Goal: Information Seeking & Learning: Learn about a topic

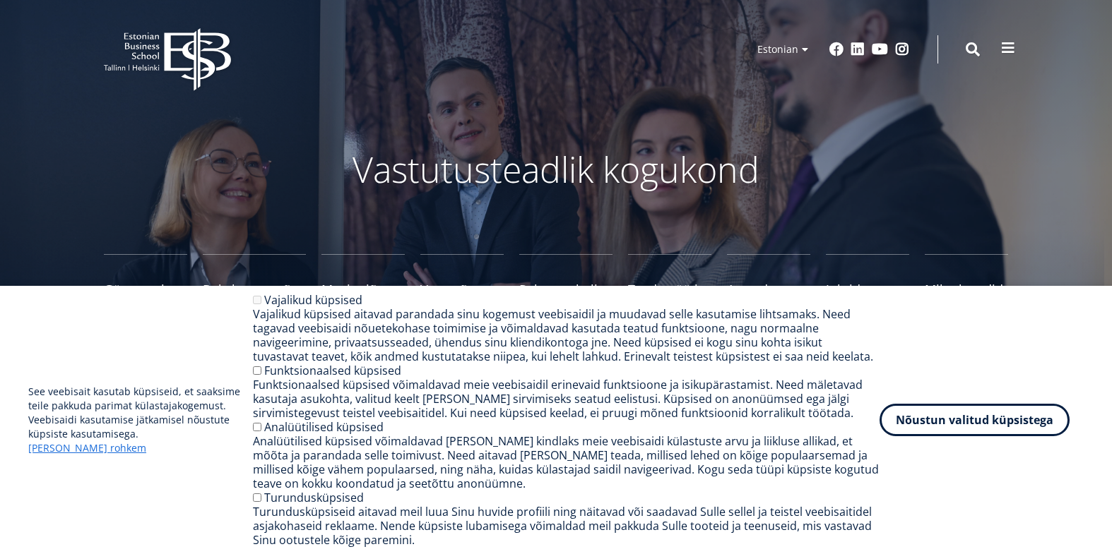
click at [998, 50] on button at bounding box center [1008, 48] width 28 height 28
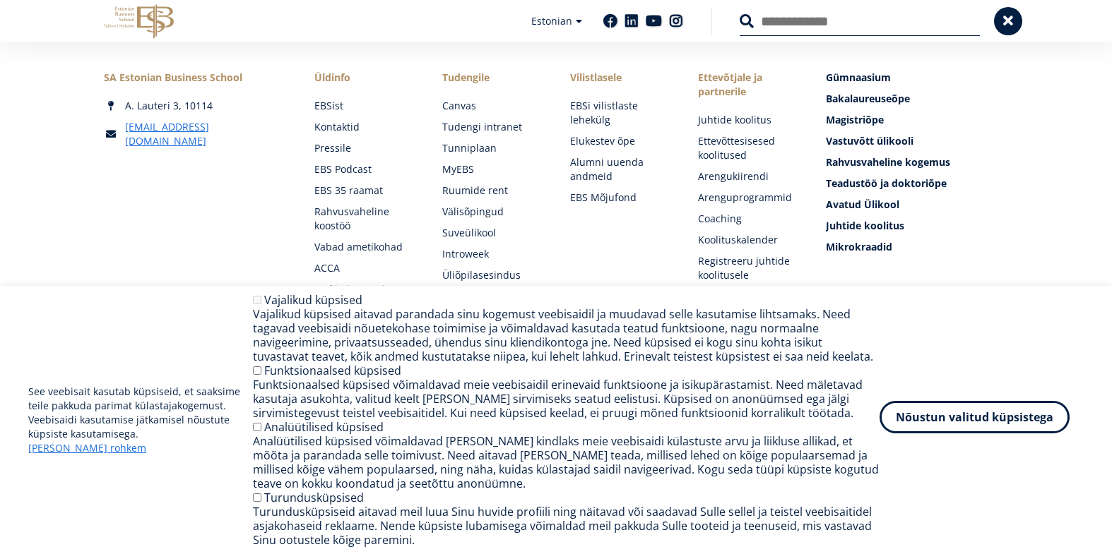
click at [953, 422] on button "Nõustun valitud küpsistega" at bounding box center [974, 417] width 190 height 32
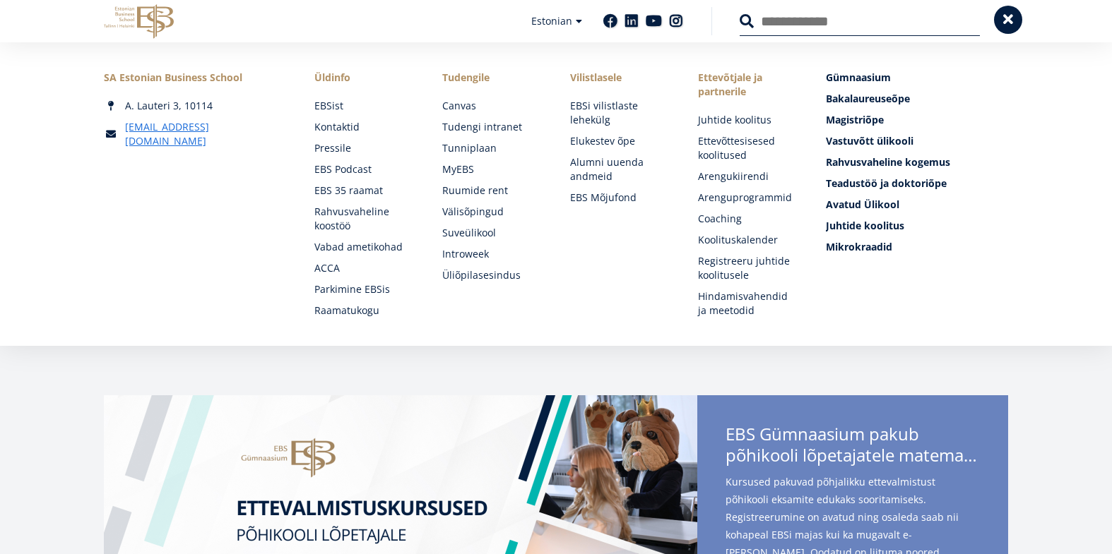
click at [1001, 24] on span at bounding box center [1008, 20] width 14 height 14
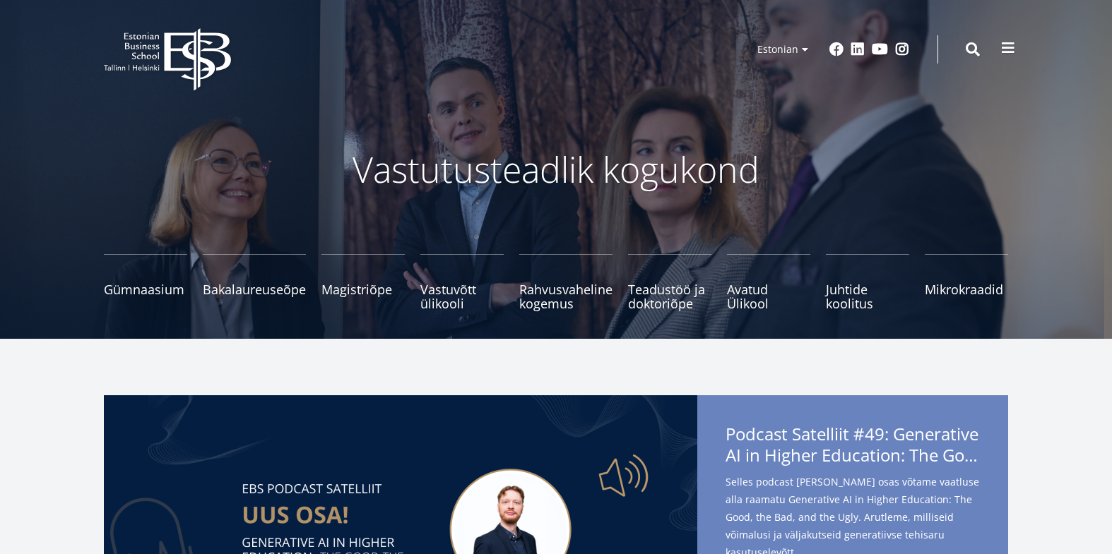
click at [1011, 42] on span at bounding box center [1008, 48] width 14 height 14
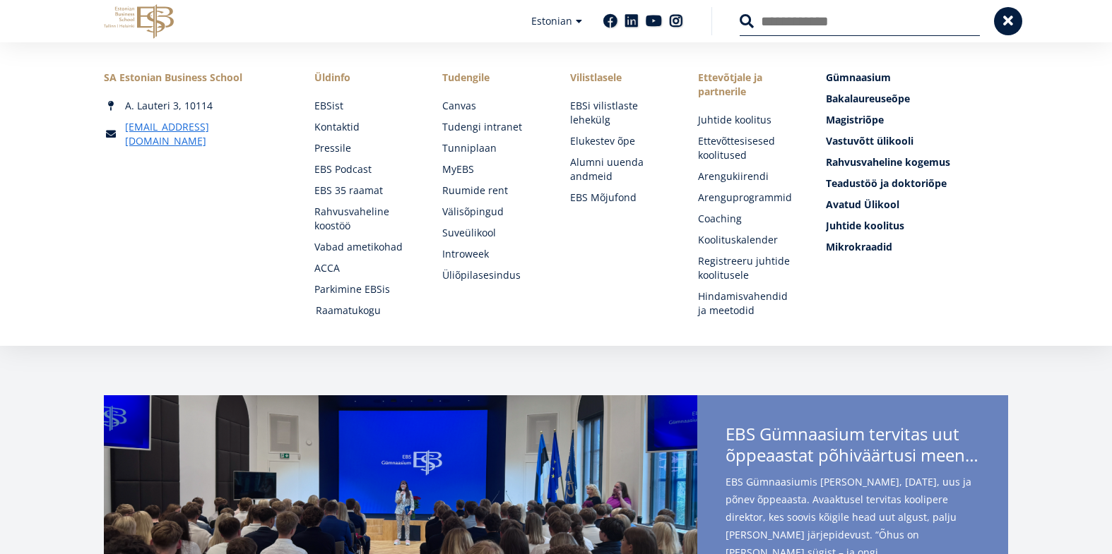
click at [355, 315] on link "Raamatukogu" at bounding box center [366, 311] width 100 height 14
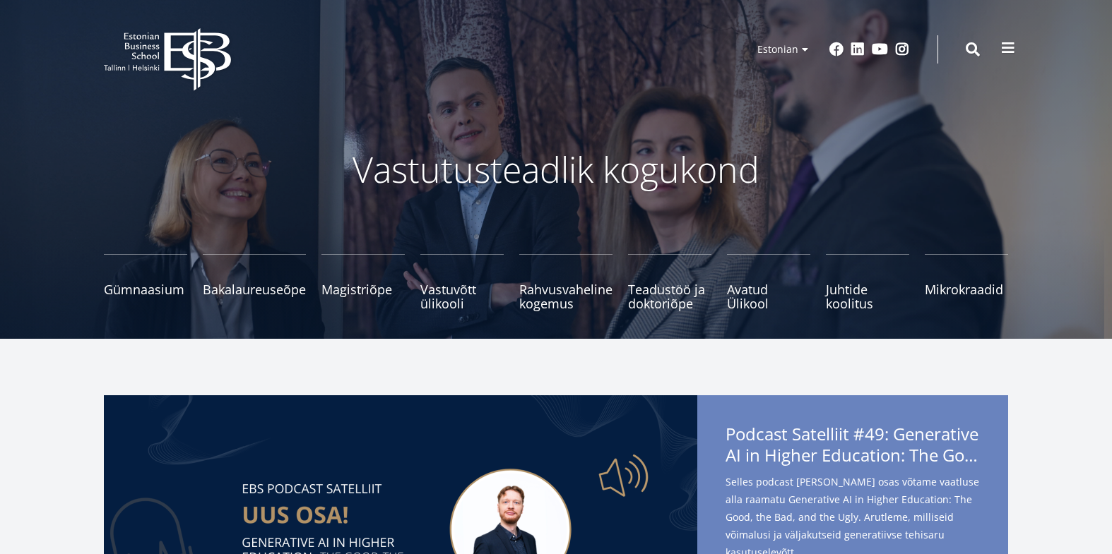
click at [994, 55] on button at bounding box center [1008, 48] width 28 height 28
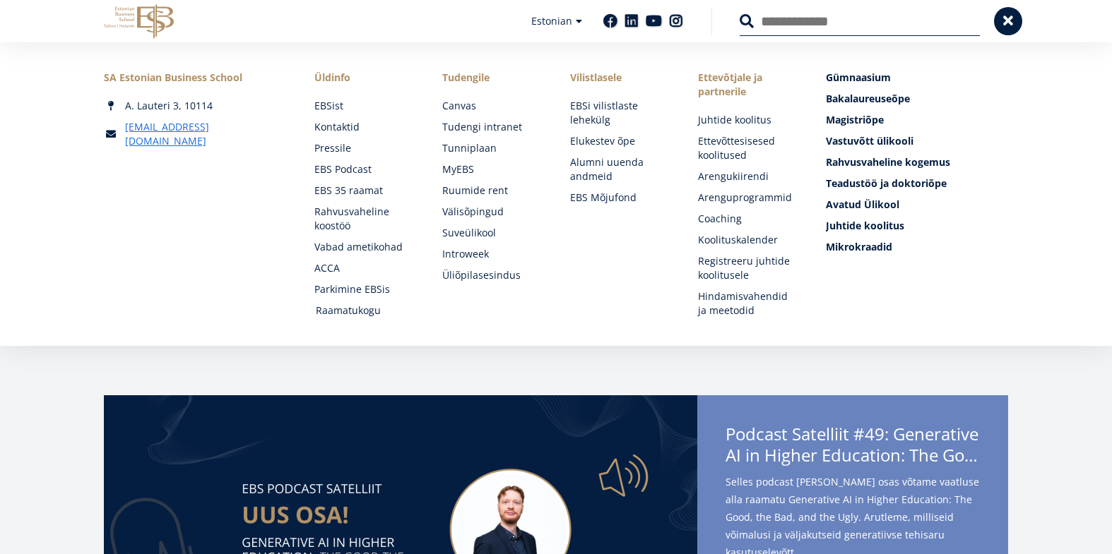
click at [367, 308] on link "Raamatukogu" at bounding box center [366, 311] width 100 height 14
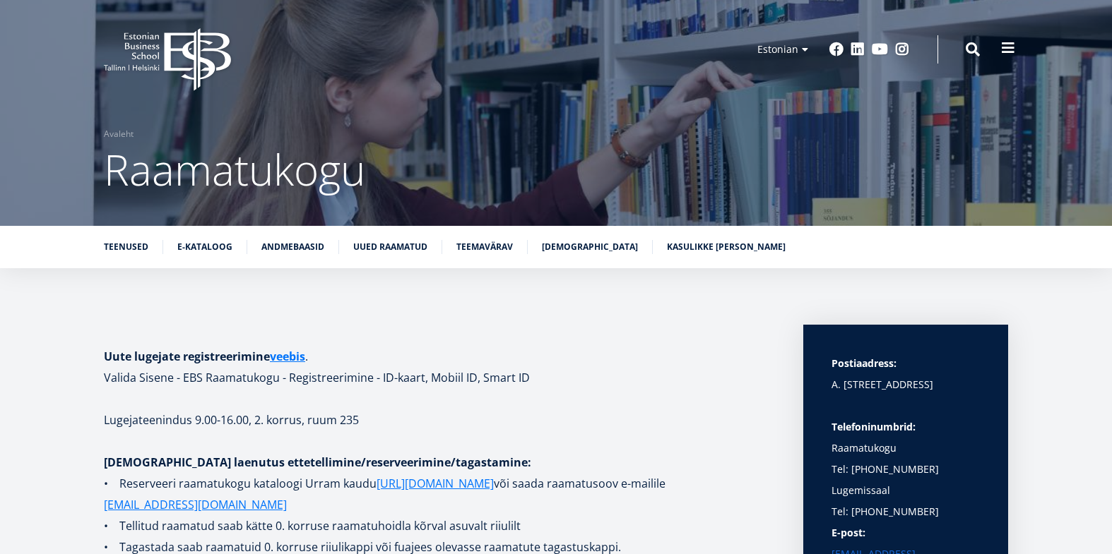
click at [1011, 52] on span at bounding box center [1008, 48] width 14 height 14
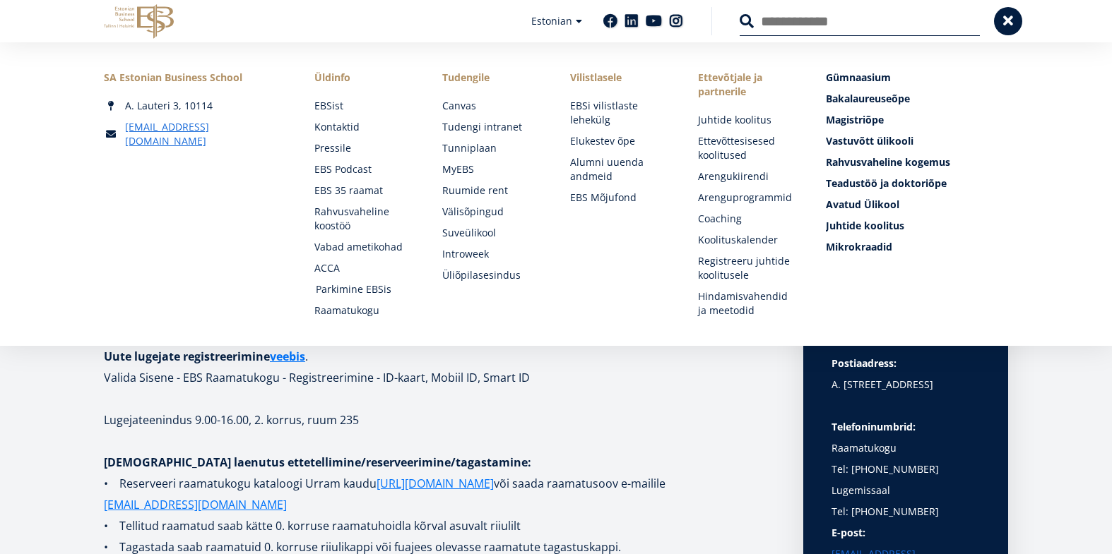
click at [388, 286] on link "Parkimine EBSis" at bounding box center [366, 290] width 100 height 14
click at [368, 308] on link "Raamatukogu" at bounding box center [366, 311] width 100 height 14
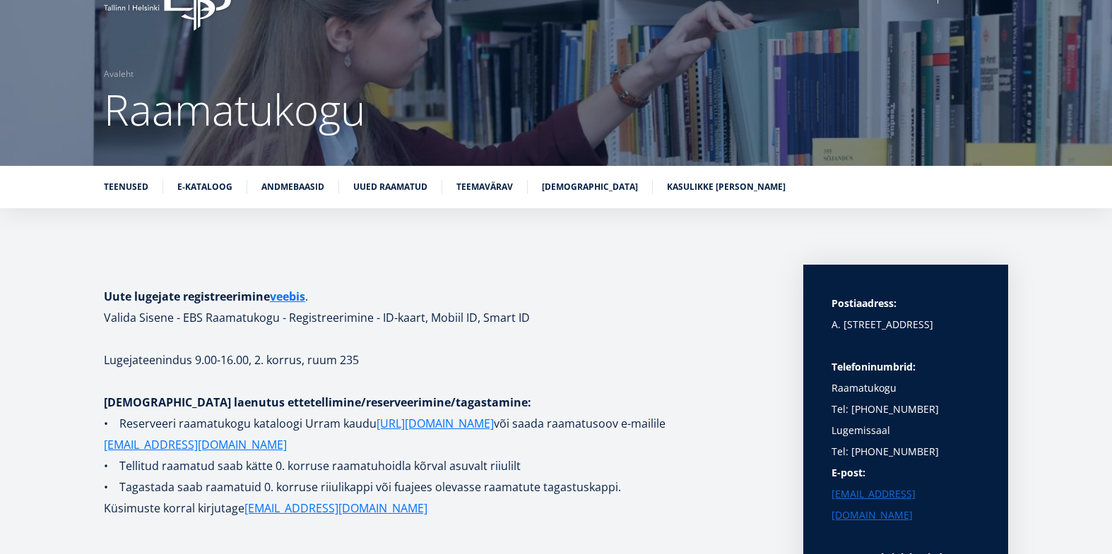
scroll to position [73, 0]
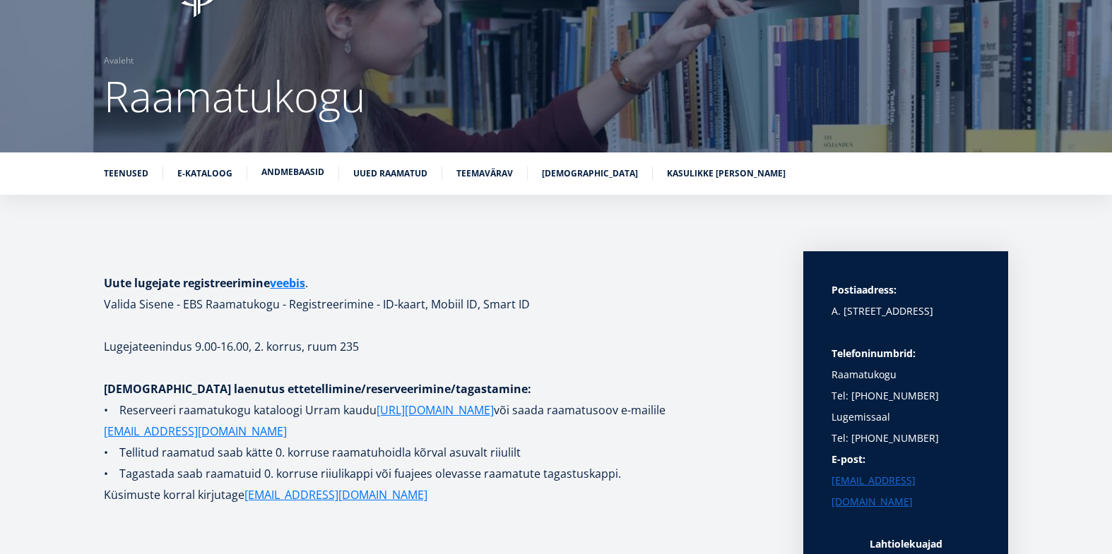
click at [298, 172] on link "Andmebaasid" at bounding box center [292, 172] width 63 height 14
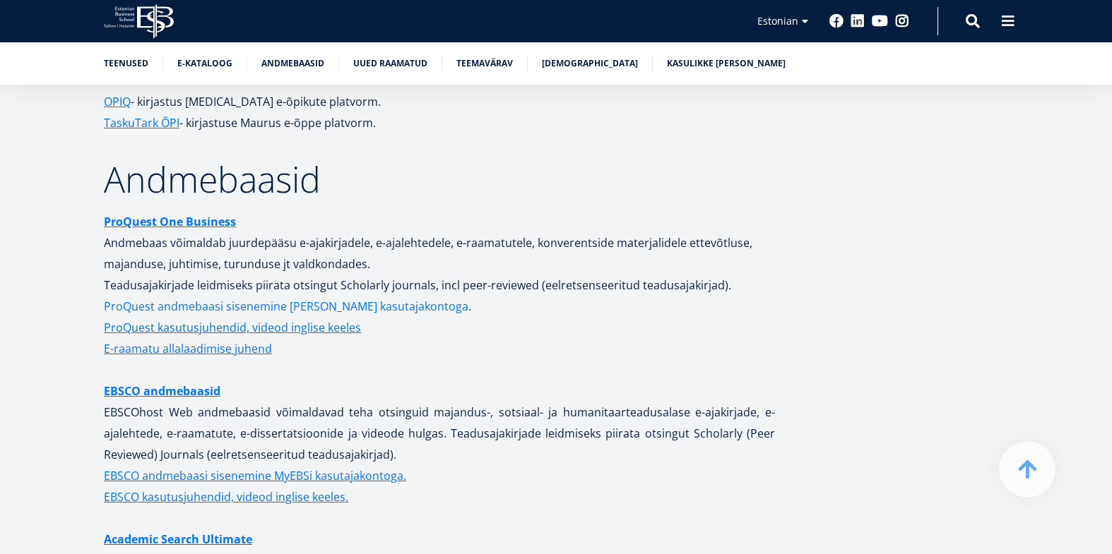
scroll to position [2685, 0]
click at [183, 213] on strong "ProQuest One Business" at bounding box center [170, 221] width 132 height 16
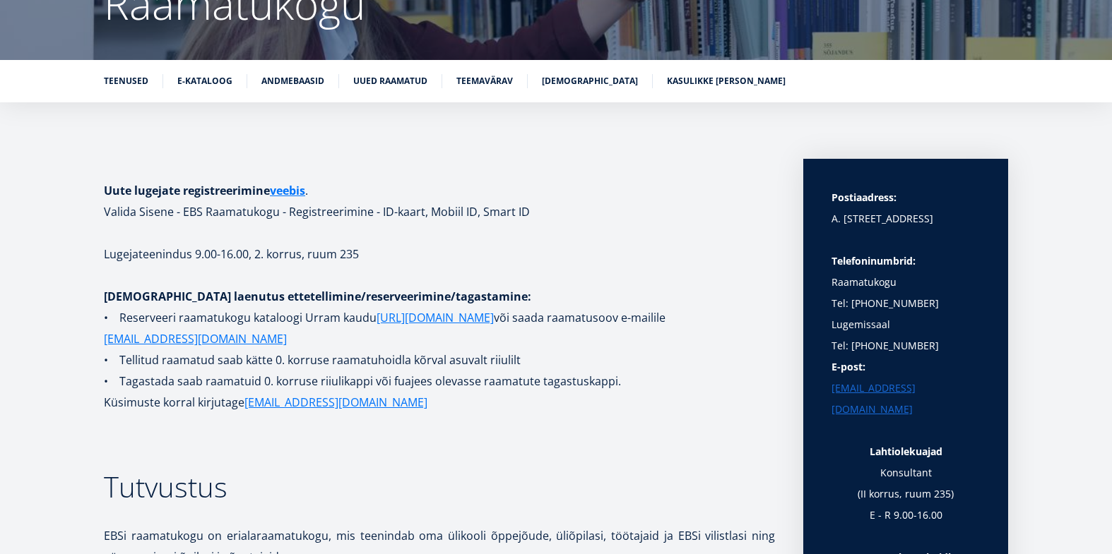
scroll to position [165, 0]
click at [295, 77] on link "Andmebaasid" at bounding box center [292, 80] width 63 height 14
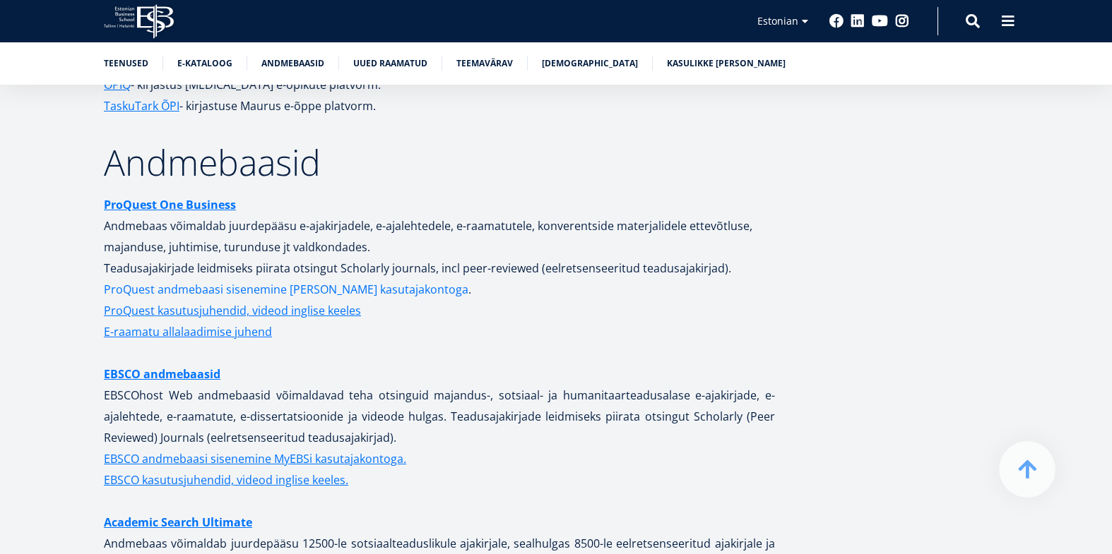
scroll to position [2701, 0]
click at [199, 363] on link "EBSCO andmebaasid" at bounding box center [162, 373] width 117 height 21
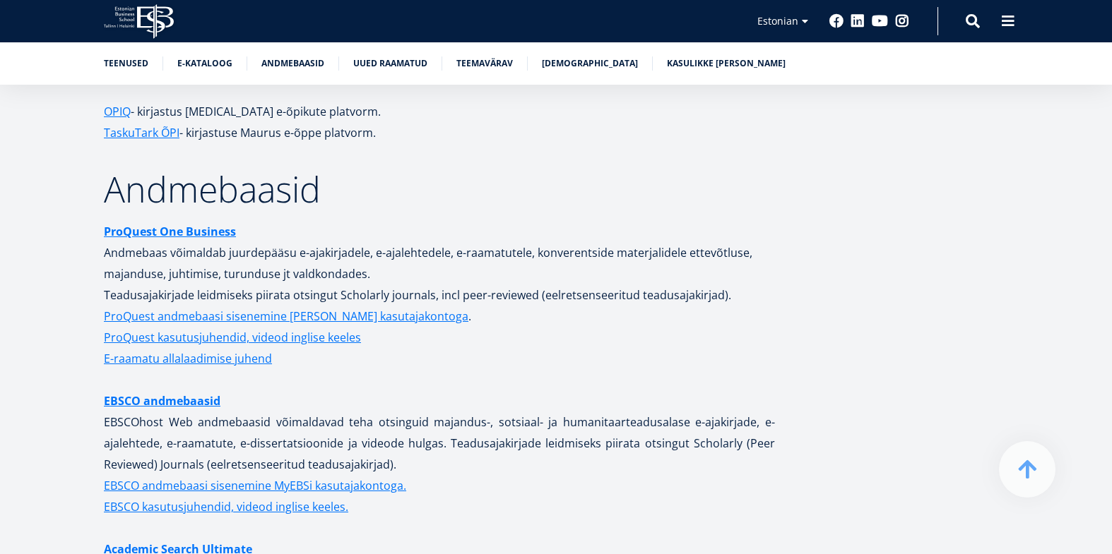
scroll to position [2673, 0]
click at [264, 307] on link "ProQuest andmebaasi sisenemine [PERSON_NAME] kasutajakontoga" at bounding box center [286, 317] width 364 height 21
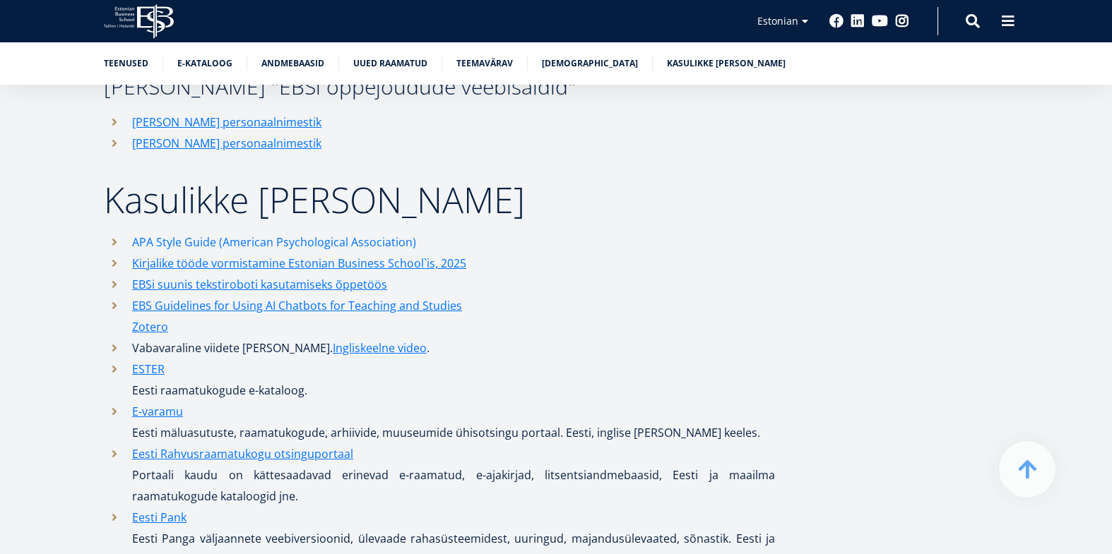
scroll to position [6625, 0]
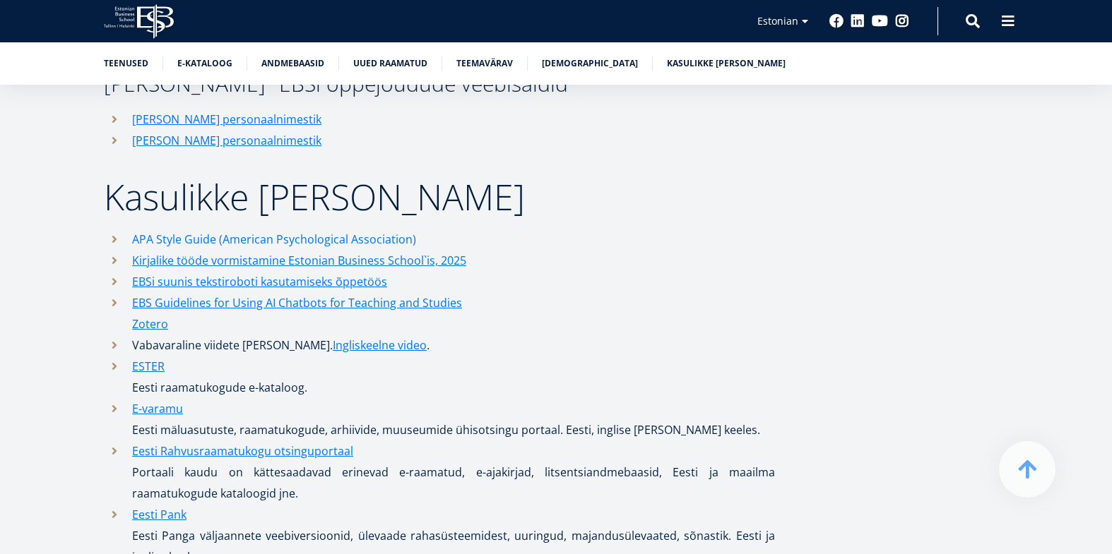
click at [237, 229] on link "APA Style Guide (American Psychological Association)" at bounding box center [274, 239] width 284 height 21
